Goal: Task Accomplishment & Management: Use online tool/utility

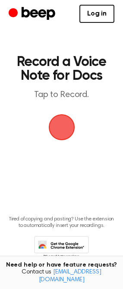
click at [55, 125] on span "button" at bounding box center [62, 127] width 24 height 24
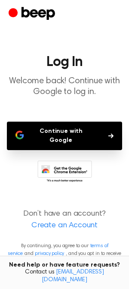
click at [65, 127] on button "Continue with Google" at bounding box center [65, 136] width 116 height 28
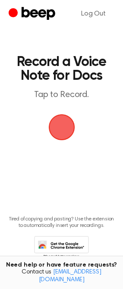
click at [61, 136] on span "button" at bounding box center [61, 127] width 26 height 26
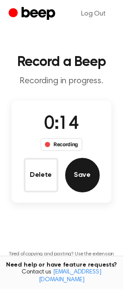
click at [71, 175] on button "Save" at bounding box center [82, 175] width 35 height 35
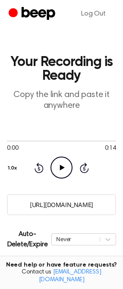
click at [61, 180] on div "0:00 0:14 Your browser does not support the [object Object] element. 1.0x Rewin…" at bounding box center [61, 158] width 109 height 66
click at [58, 167] on icon "Play Audio" at bounding box center [61, 168] width 22 height 22
click at [89, 15] on link "Log Out" at bounding box center [93, 13] width 42 height 21
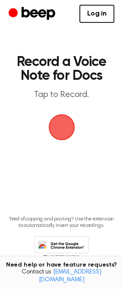
click at [61, 136] on span "button" at bounding box center [61, 127] width 29 height 29
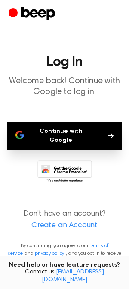
click at [60, 135] on button "Continue with Google" at bounding box center [65, 136] width 116 height 28
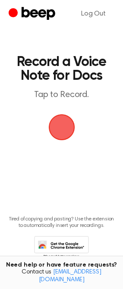
click at [60, 121] on span "button" at bounding box center [61, 127] width 28 height 28
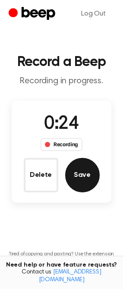
click at [84, 168] on button "Save" at bounding box center [82, 175] width 35 height 35
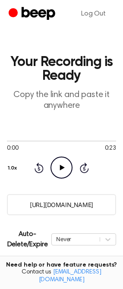
click at [51, 166] on circle at bounding box center [61, 167] width 21 height 21
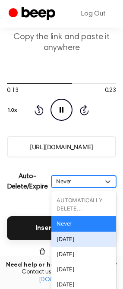
scroll to position [66, 0]
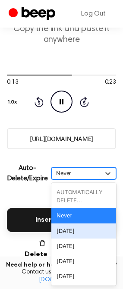
click at [79, 179] on div "option In 1 Day focused, 3 of 6. 6 results available. Use Up and Down to choose…" at bounding box center [83, 173] width 65 height 12
click at [80, 234] on div "In 1 Day" at bounding box center [83, 230] width 65 height 15
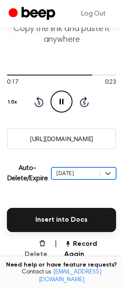
click at [45, 241] on button "Delete" at bounding box center [32, 249] width 30 height 21
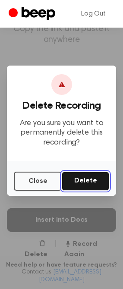
click at [96, 177] on button "Delete" at bounding box center [85, 181] width 47 height 19
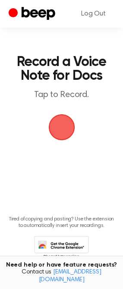
scroll to position [22, 0]
